Goal: Task Accomplishment & Management: Use online tool/utility

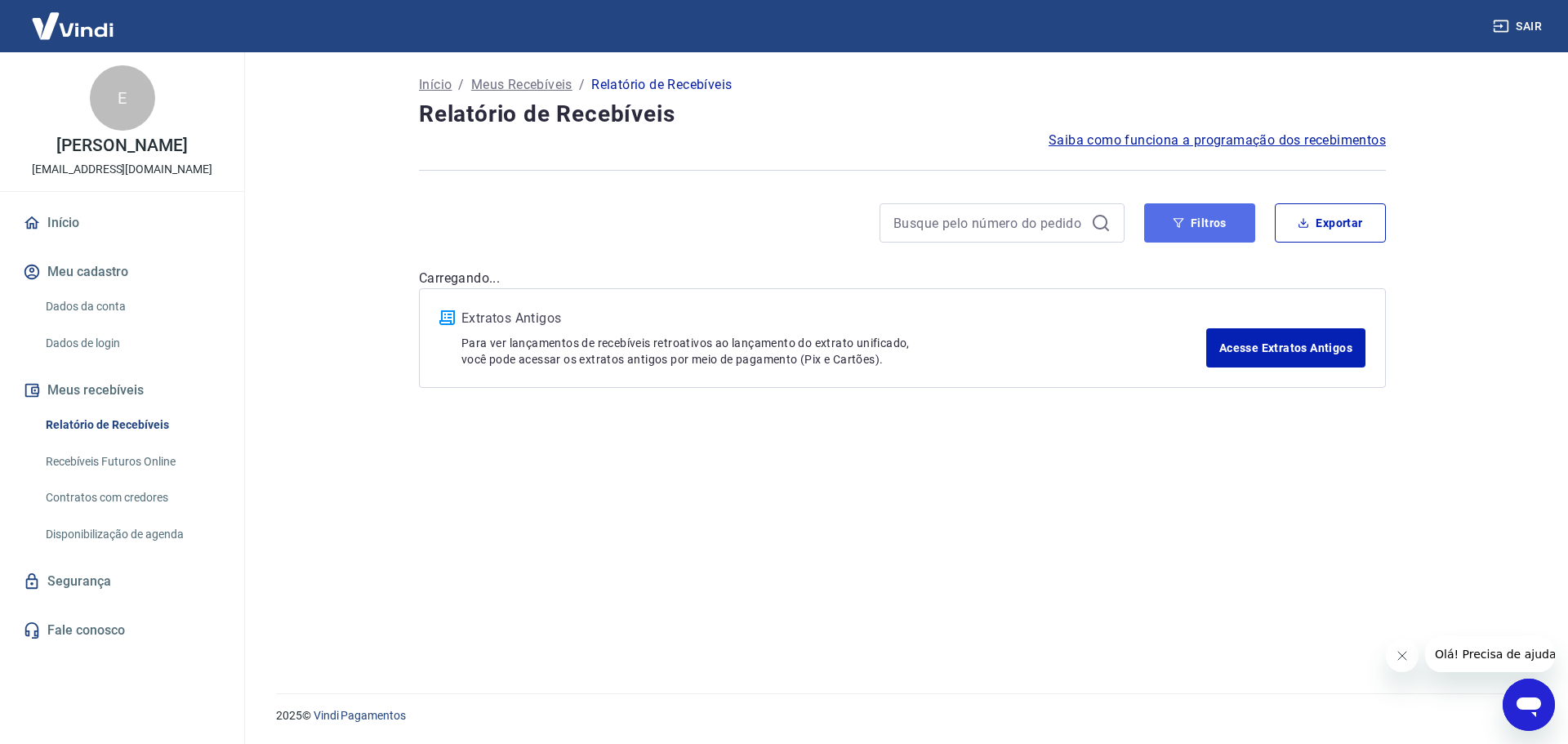
click at [1201, 235] on button "Filtros" at bounding box center [1199, 223] width 111 height 39
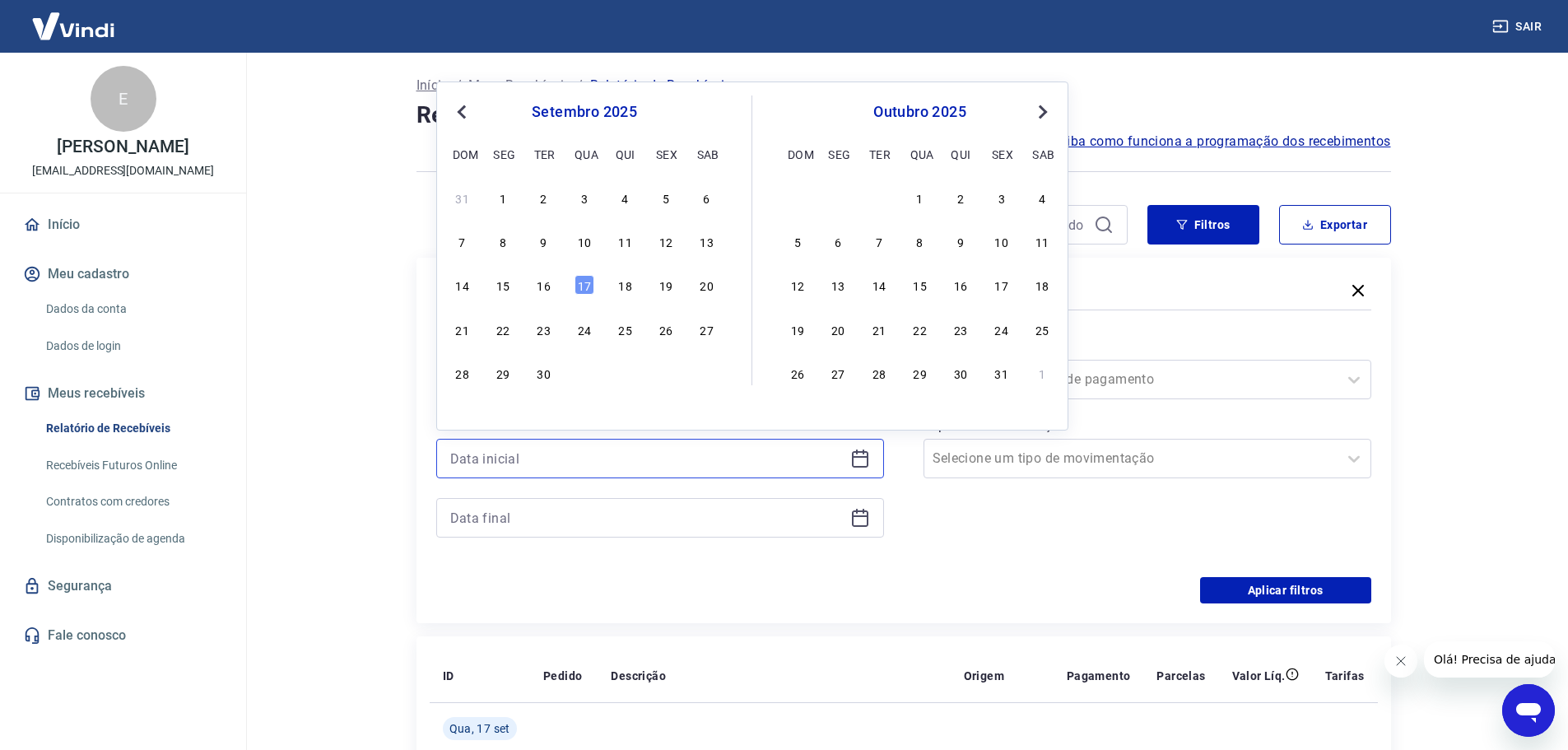
drag, startPoint x: 581, startPoint y: 459, endPoint x: 591, endPoint y: 457, distance: 10.2
click at [584, 459] on input at bounding box center [647, 458] width 393 height 25
click at [587, 244] on div "10" at bounding box center [585, 242] width 20 height 20
type input "[DATE]"
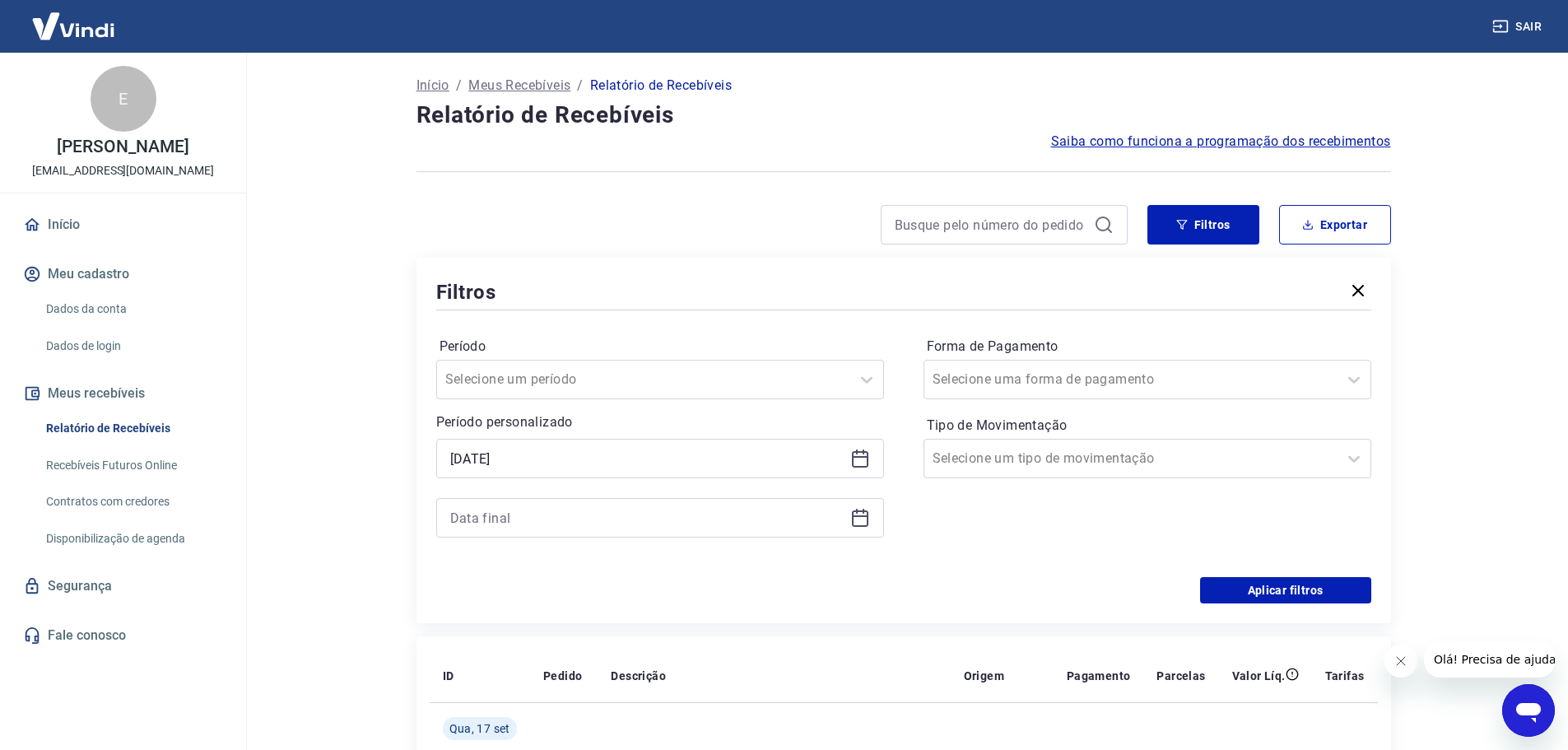
click at [863, 516] on icon at bounding box center [860, 516] width 16 height 2
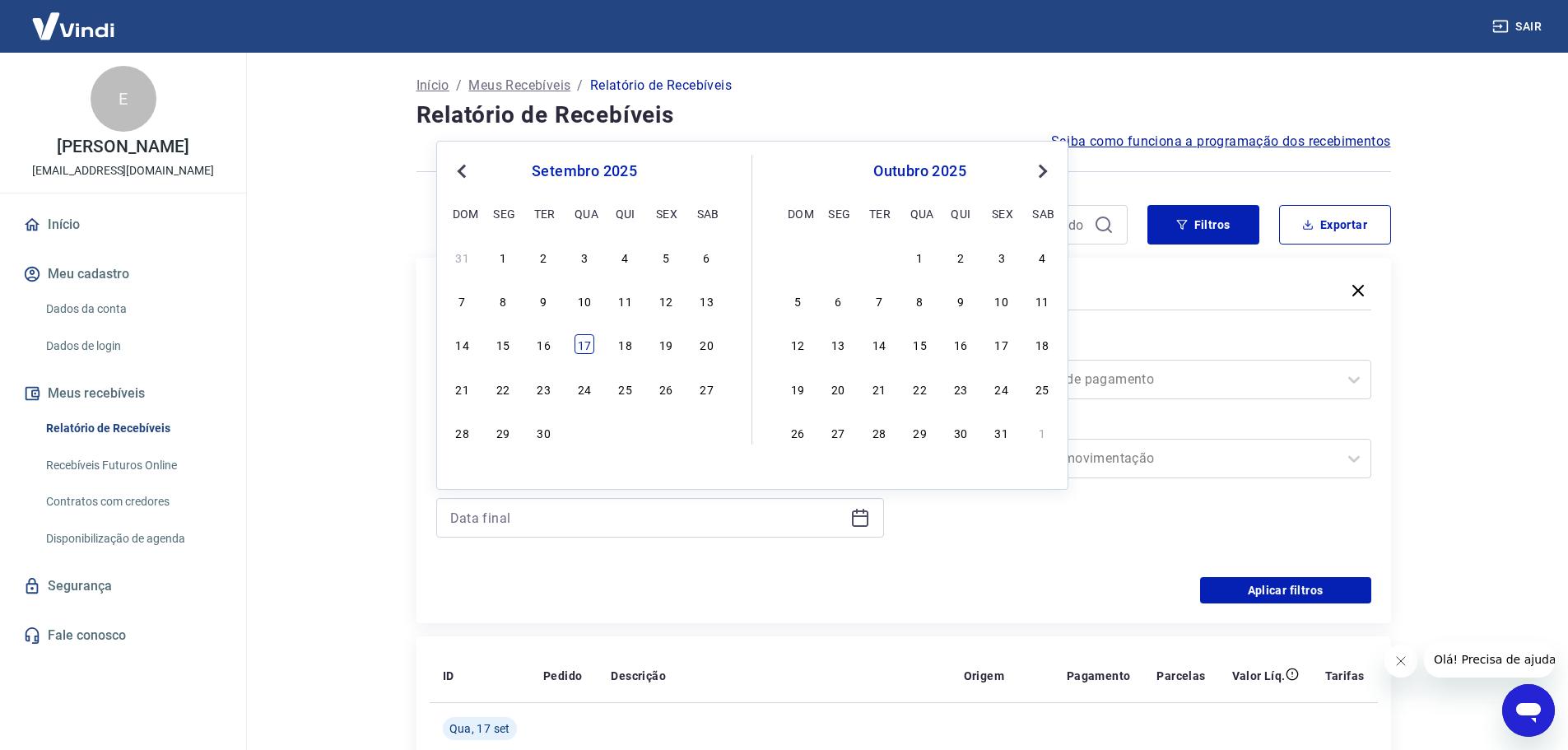
click at [588, 341] on div "17" at bounding box center [585, 344] width 20 height 20
type input "[DATE]"
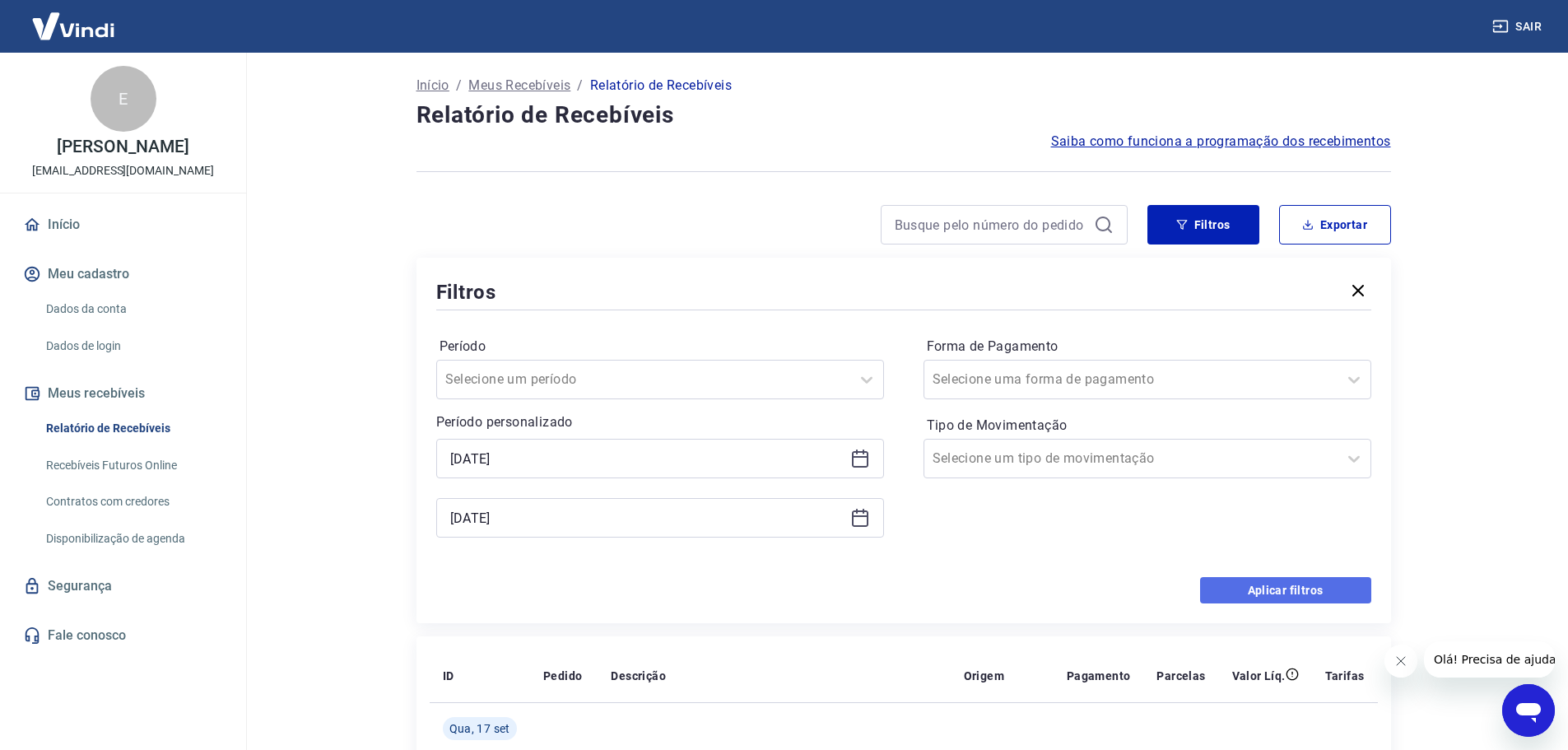
click at [1282, 585] on button "Aplicar filtros" at bounding box center [1286, 590] width 171 height 26
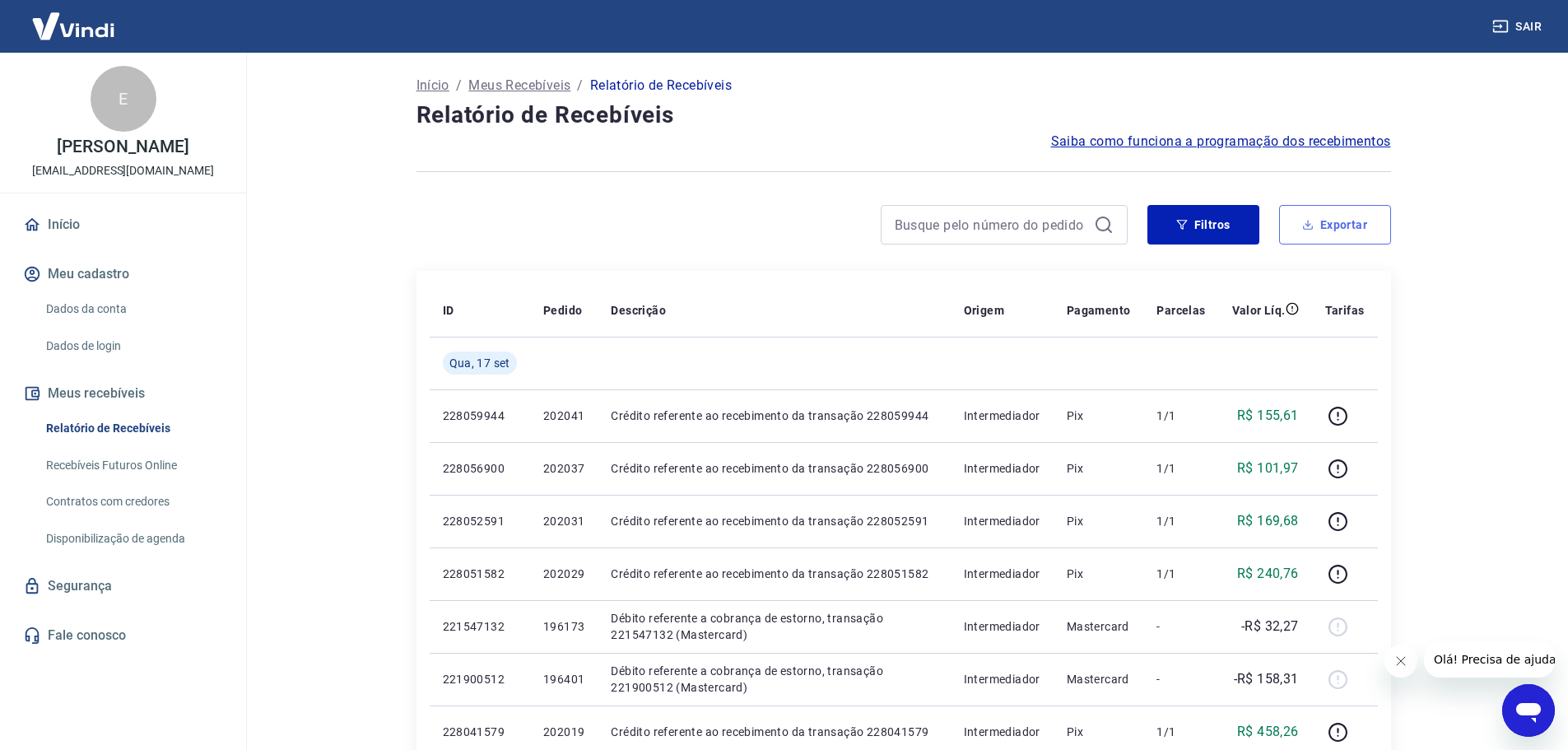
click at [1317, 239] on button "Exportar" at bounding box center [1334, 224] width 112 height 39
type input "[DATE]"
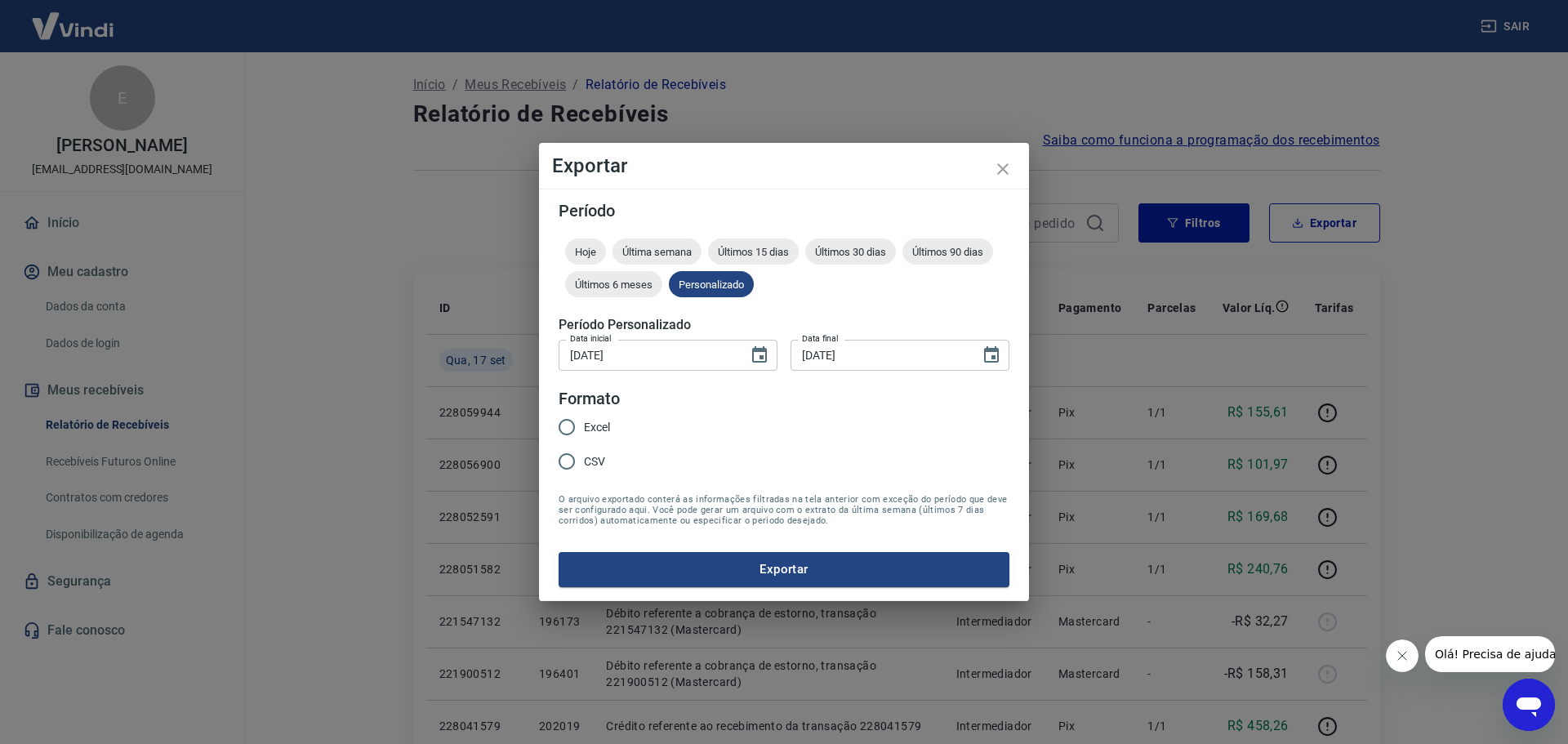
click at [565, 425] on input "Excel" at bounding box center [566, 427] width 34 height 34
radio input "true"
click at [815, 573] on button "Exportar" at bounding box center [784, 569] width 451 height 34
